Goal: Learn about a topic

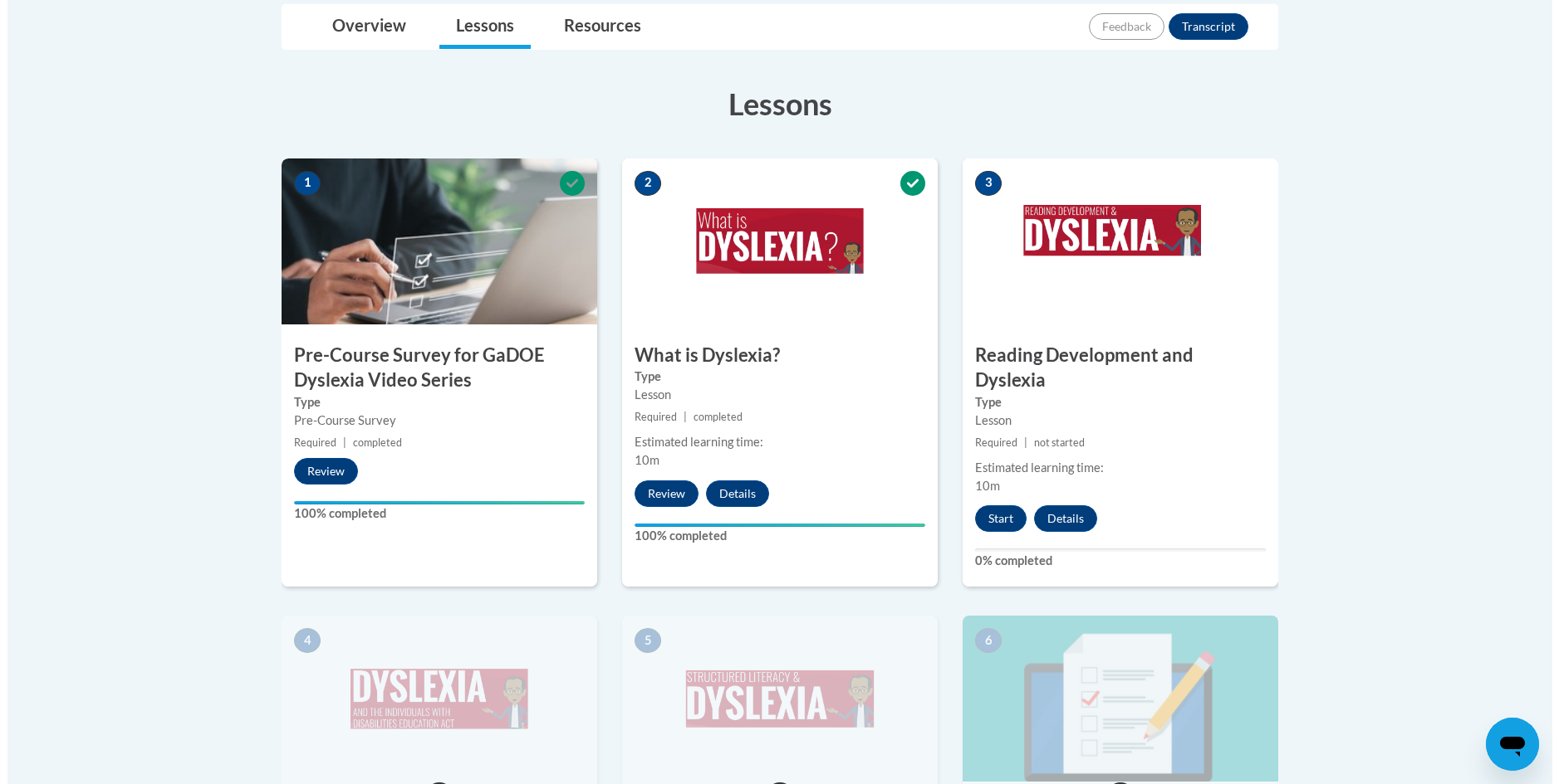
scroll to position [429, 0]
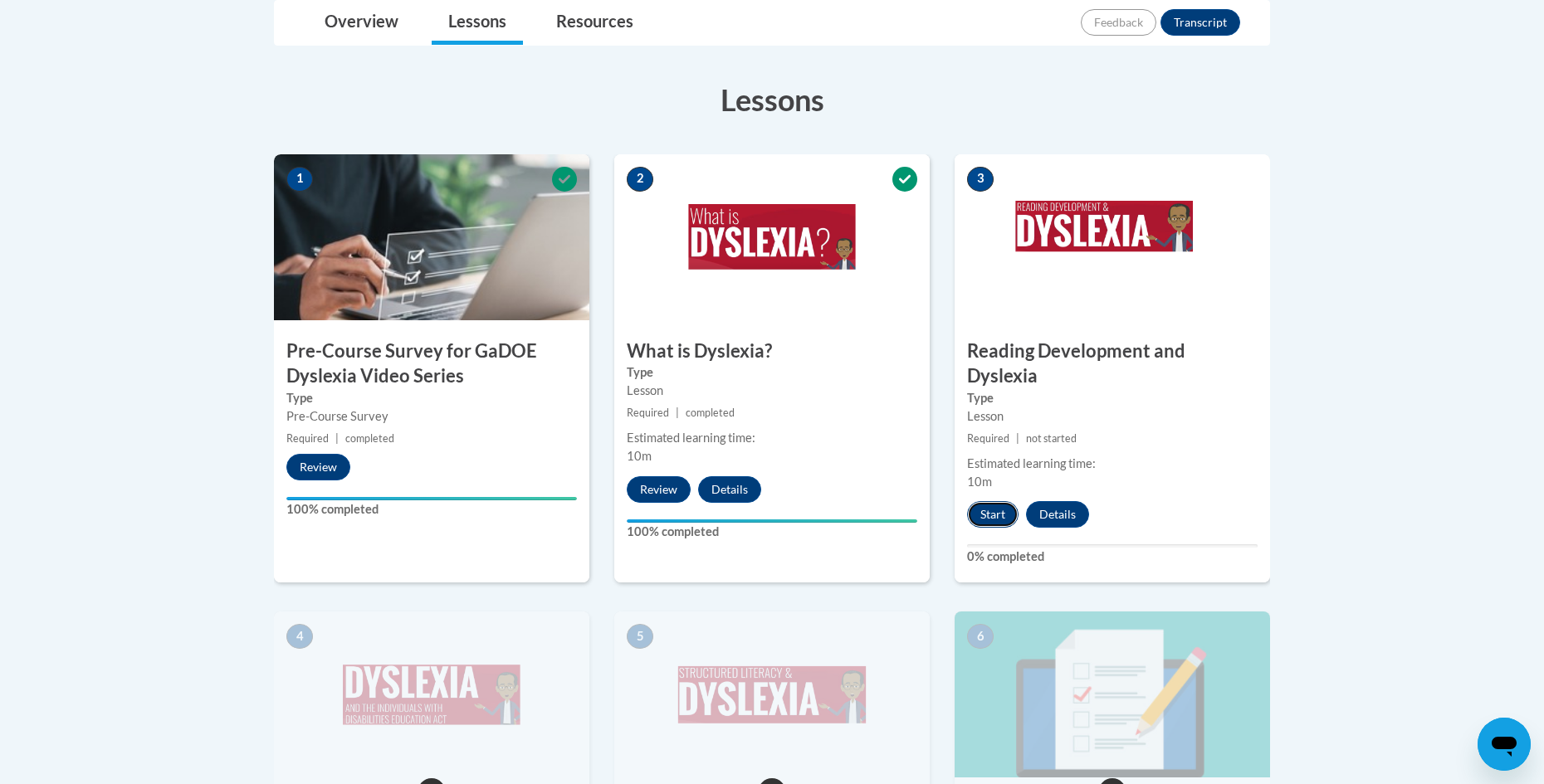
click at [989, 501] on button "Start" at bounding box center [992, 515] width 51 height 27
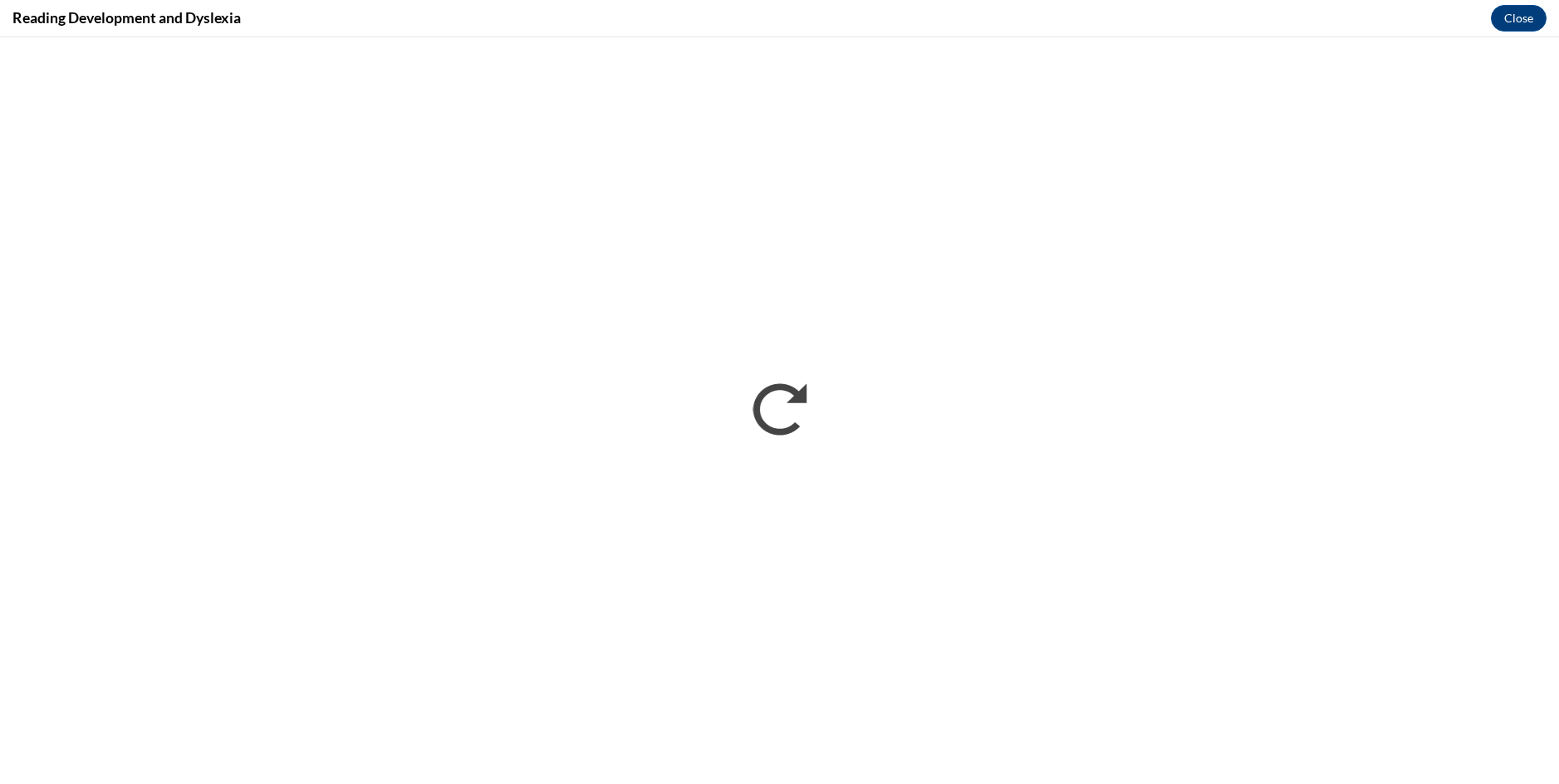
scroll to position [0, 0]
